Goal: Navigation & Orientation: Understand site structure

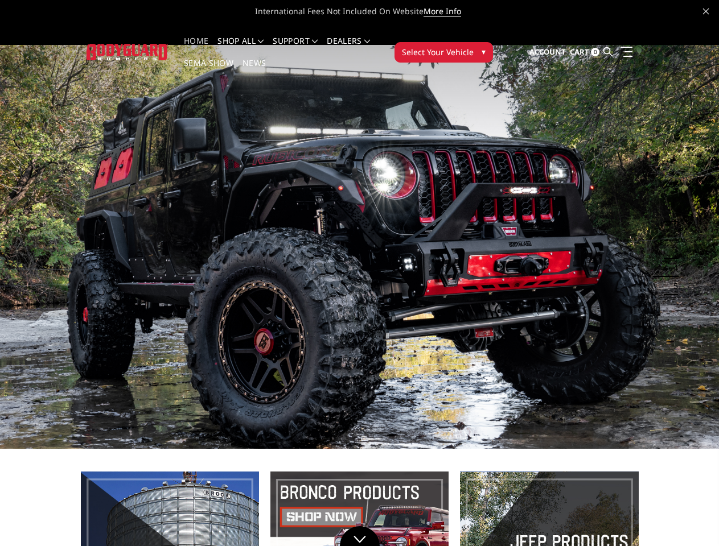
click at [306, 41] on li "Support FAQ Install Instructions Shipping Warranty Terms & Conditions Cancellat…" at bounding box center [295, 48] width 54 height 22
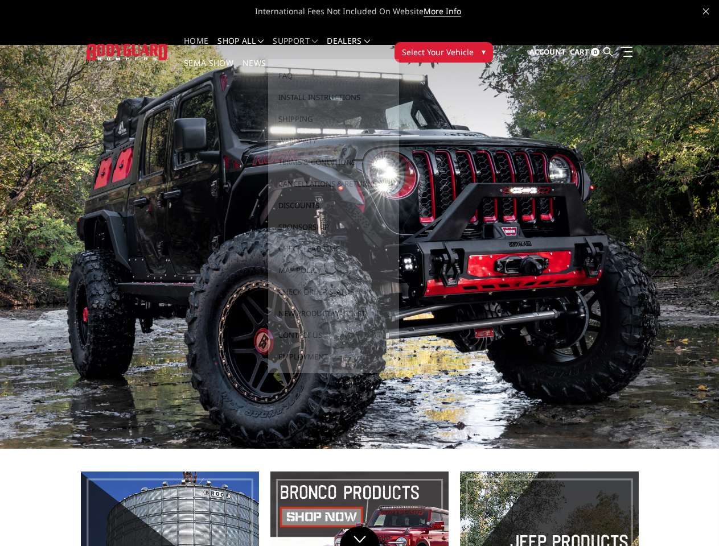
click at [306, 48] on li "Support FAQ Install Instructions Shipping Warranty Terms & Conditions Cancellat…" at bounding box center [295, 48] width 54 height 22
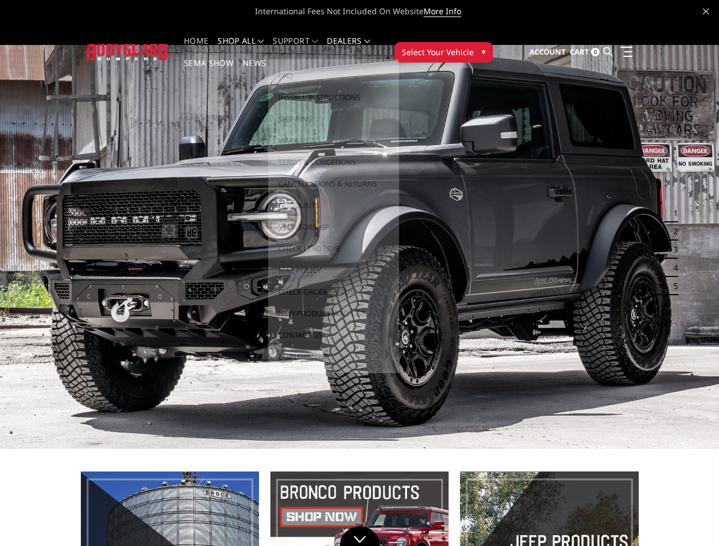
click at [474, 46] on span "Select Your Vehicle" at bounding box center [438, 52] width 72 height 12
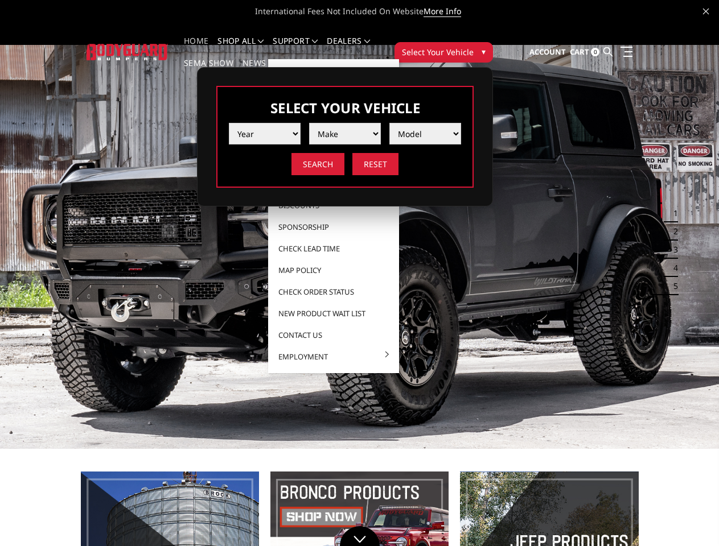
click at [474, 46] on span "Select Your Vehicle" at bounding box center [438, 52] width 72 height 12
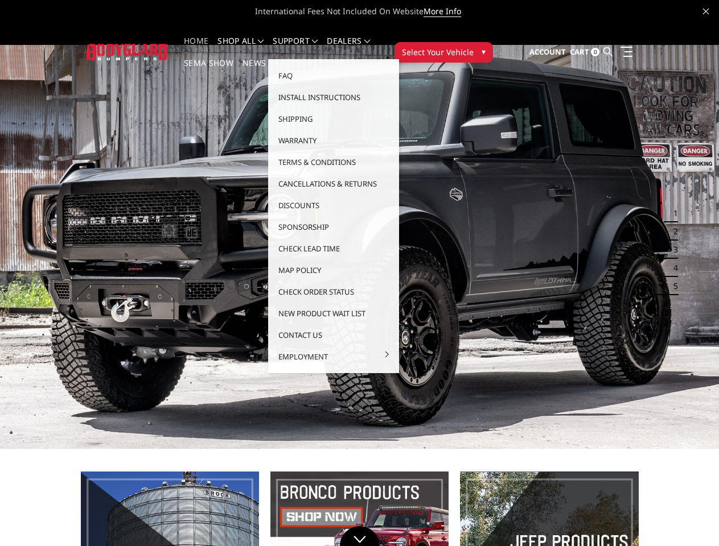
click at [669, 204] on button "1" at bounding box center [671, 213] width 11 height 18
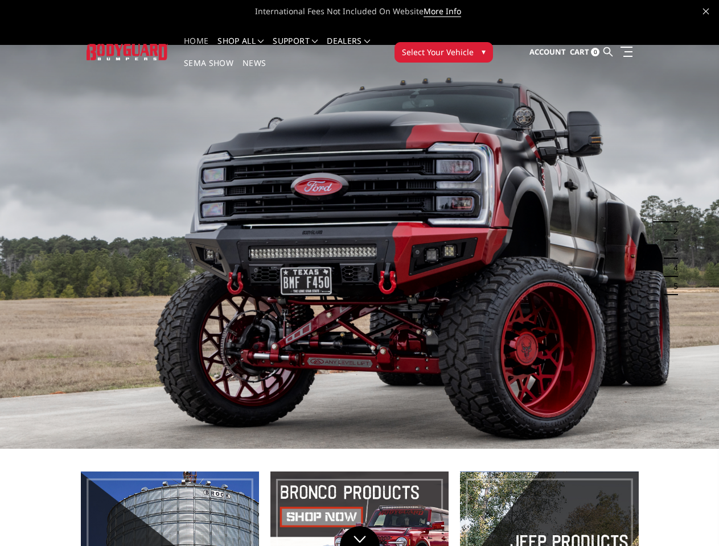
click at [672, 204] on button "1" at bounding box center [671, 213] width 11 height 18
click at [669, 223] on button "2" at bounding box center [671, 232] width 11 height 18
click at [672, 223] on button "2" at bounding box center [671, 232] width 11 height 18
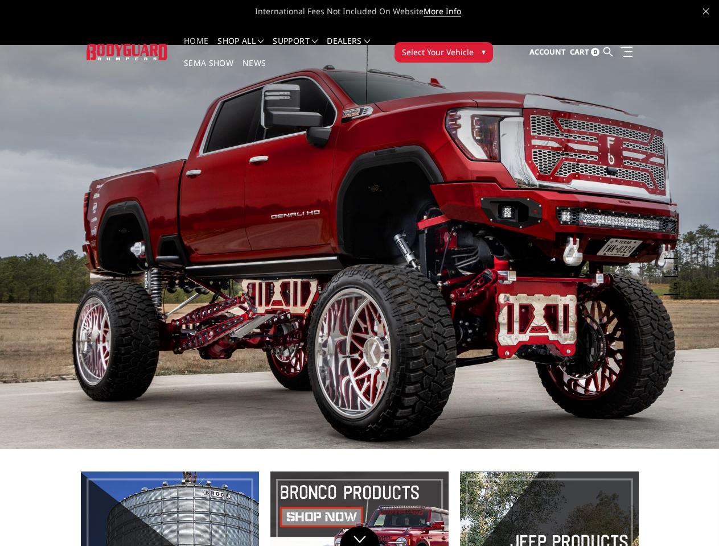
click at [669, 241] on button "3" at bounding box center [671, 250] width 11 height 18
click at [672, 241] on button "3" at bounding box center [671, 250] width 11 height 18
